Goal: Task Accomplishment & Management: Manage account settings

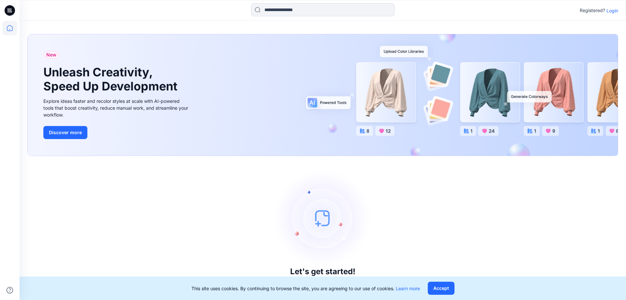
click at [612, 12] on p "Login" at bounding box center [612, 10] width 12 height 7
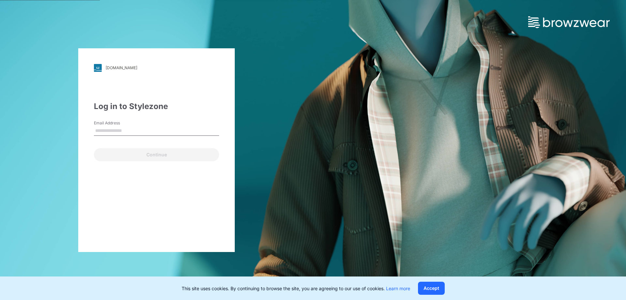
click at [165, 136] on div "Email Address" at bounding box center [156, 130] width 125 height 20
click at [169, 132] on input "Email Address" at bounding box center [156, 131] width 125 height 10
type input "**********"
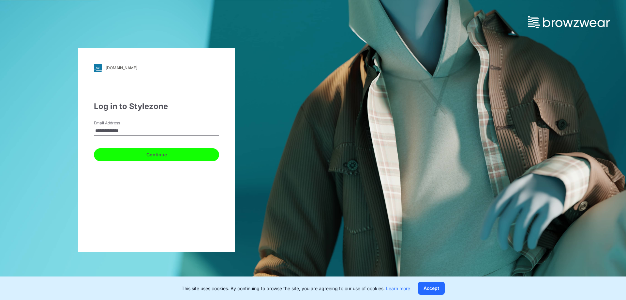
click at [151, 154] on button "Continue" at bounding box center [156, 154] width 125 height 13
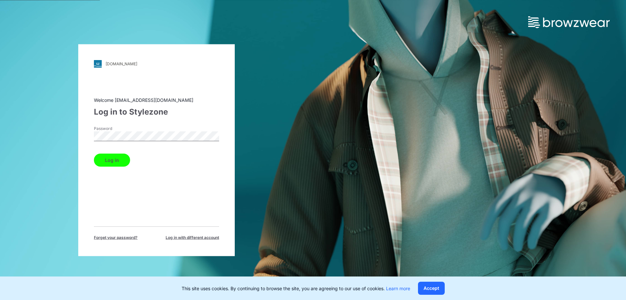
click at [107, 159] on button "Log in" at bounding box center [112, 159] width 36 height 13
